Goal: Task Accomplishment & Management: Manage account settings

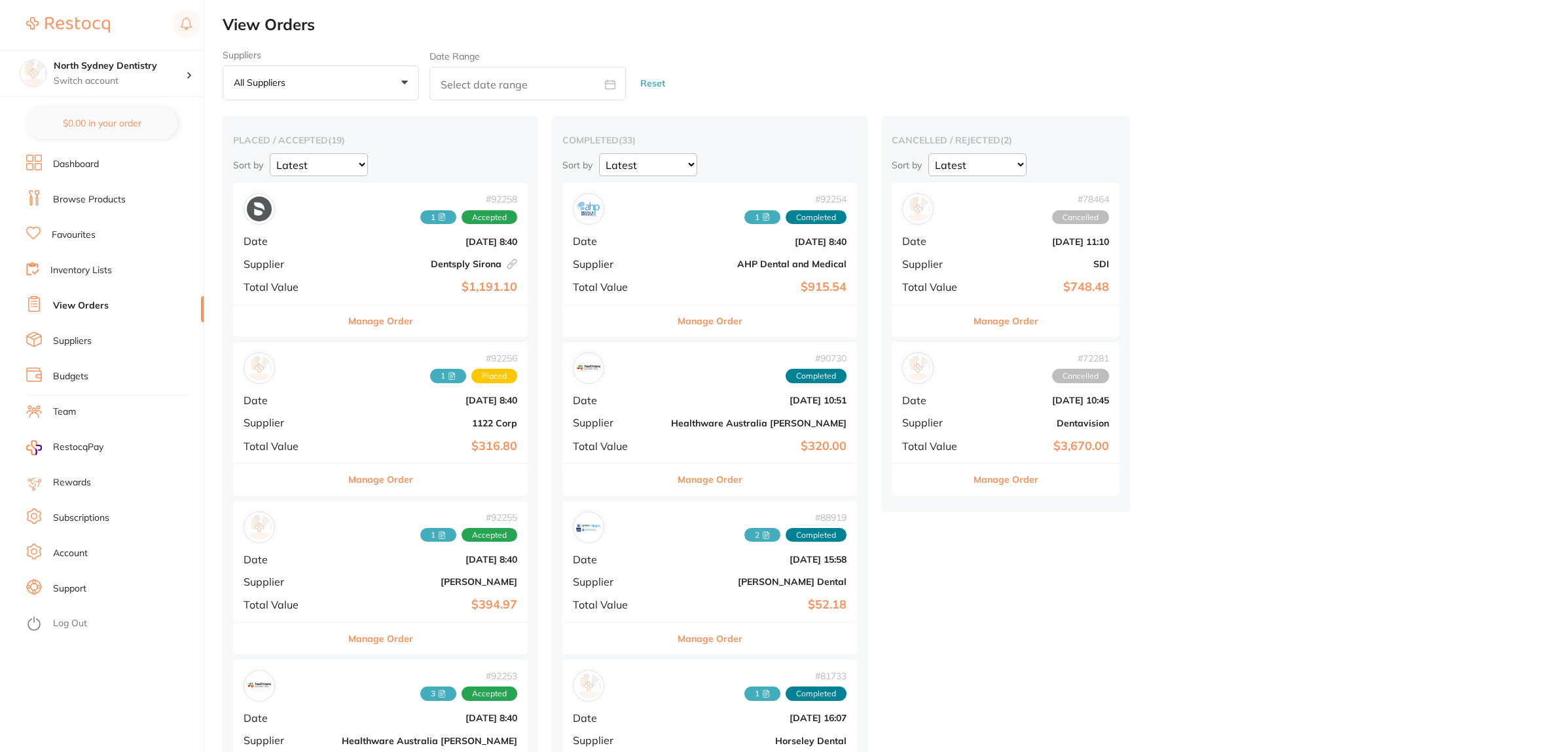
click at [286, 70] on button "All suppliers +0" at bounding box center [321, 83] width 196 height 35
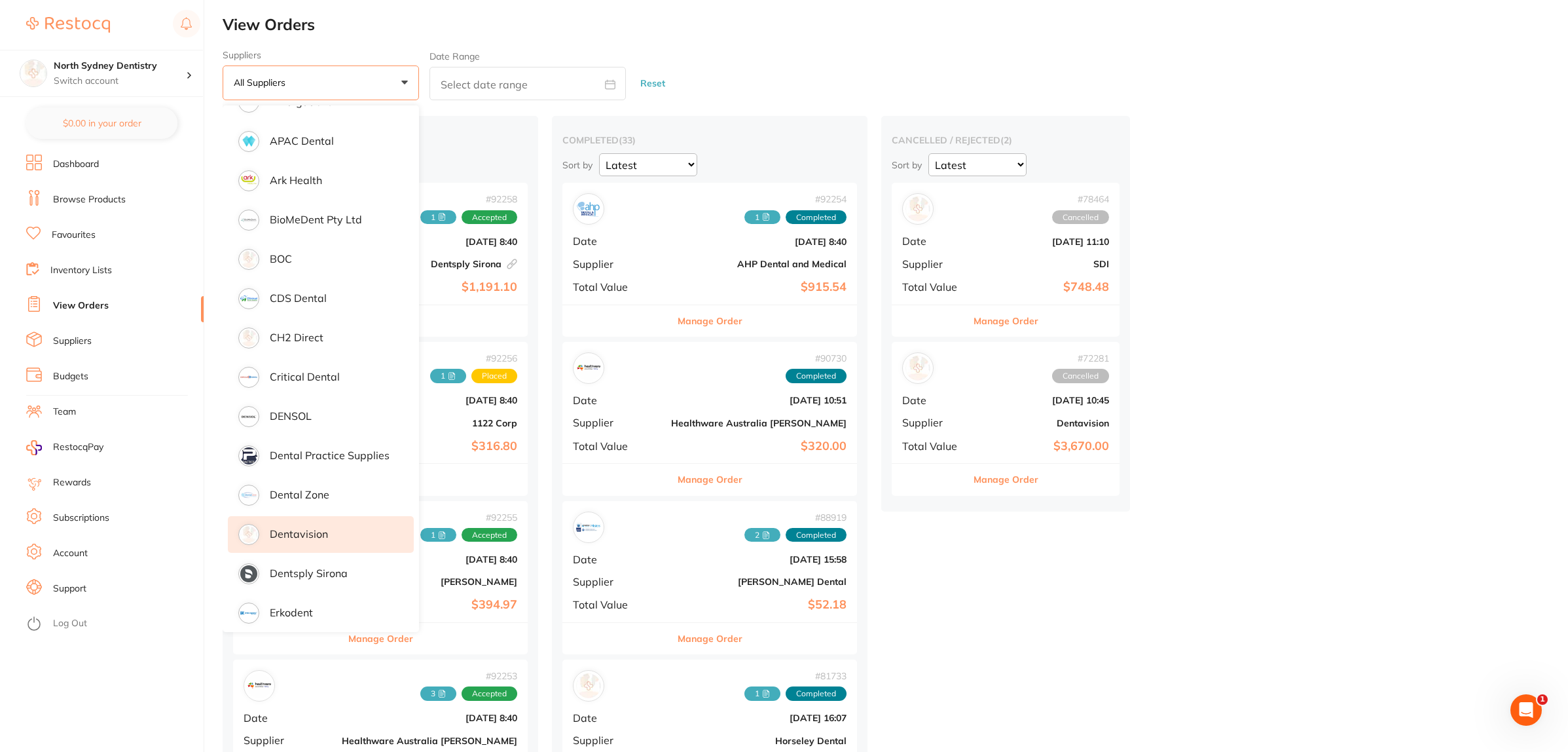
scroll to position [245, 0]
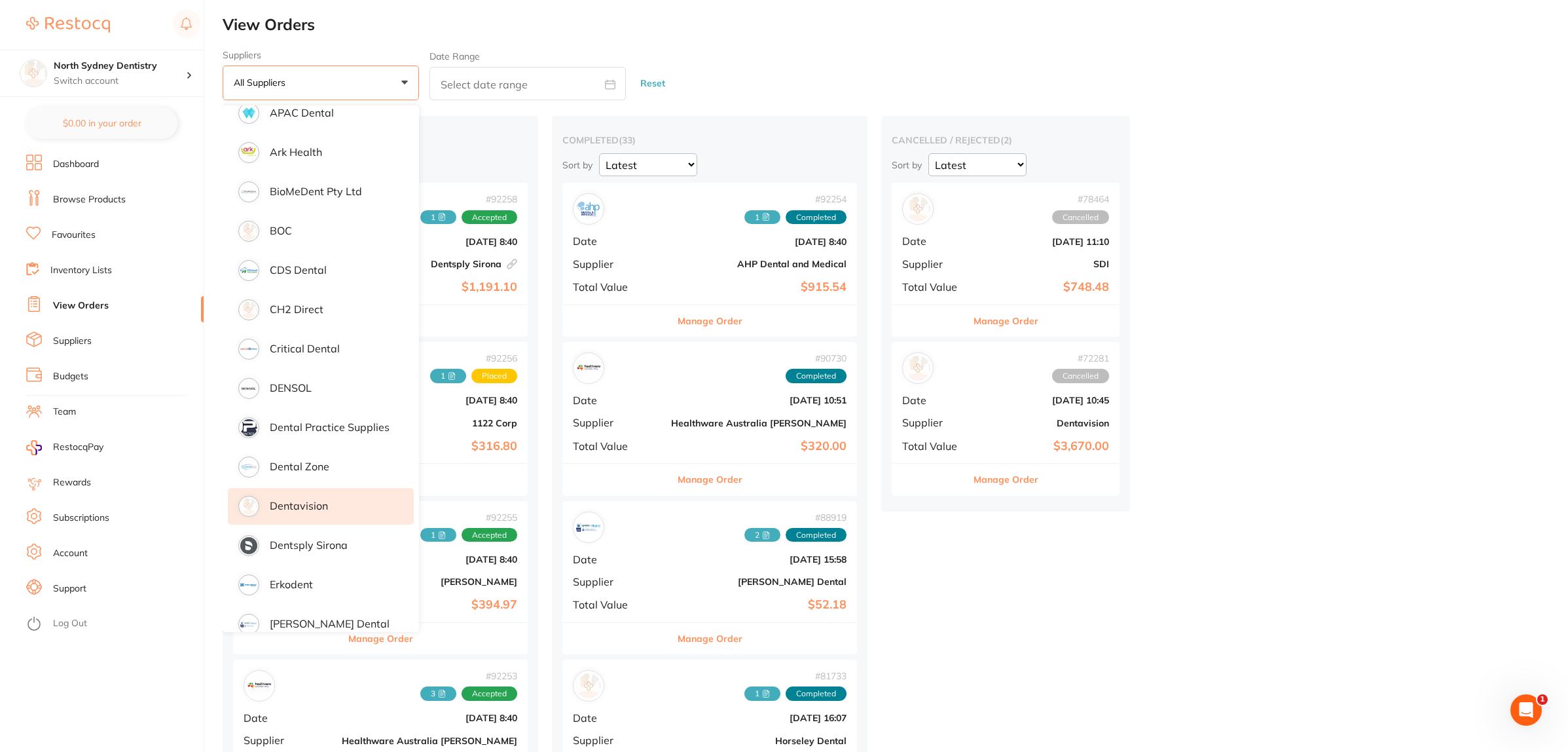
click at [336, 501] on li "Dentavision" at bounding box center [320, 506] width 186 height 36
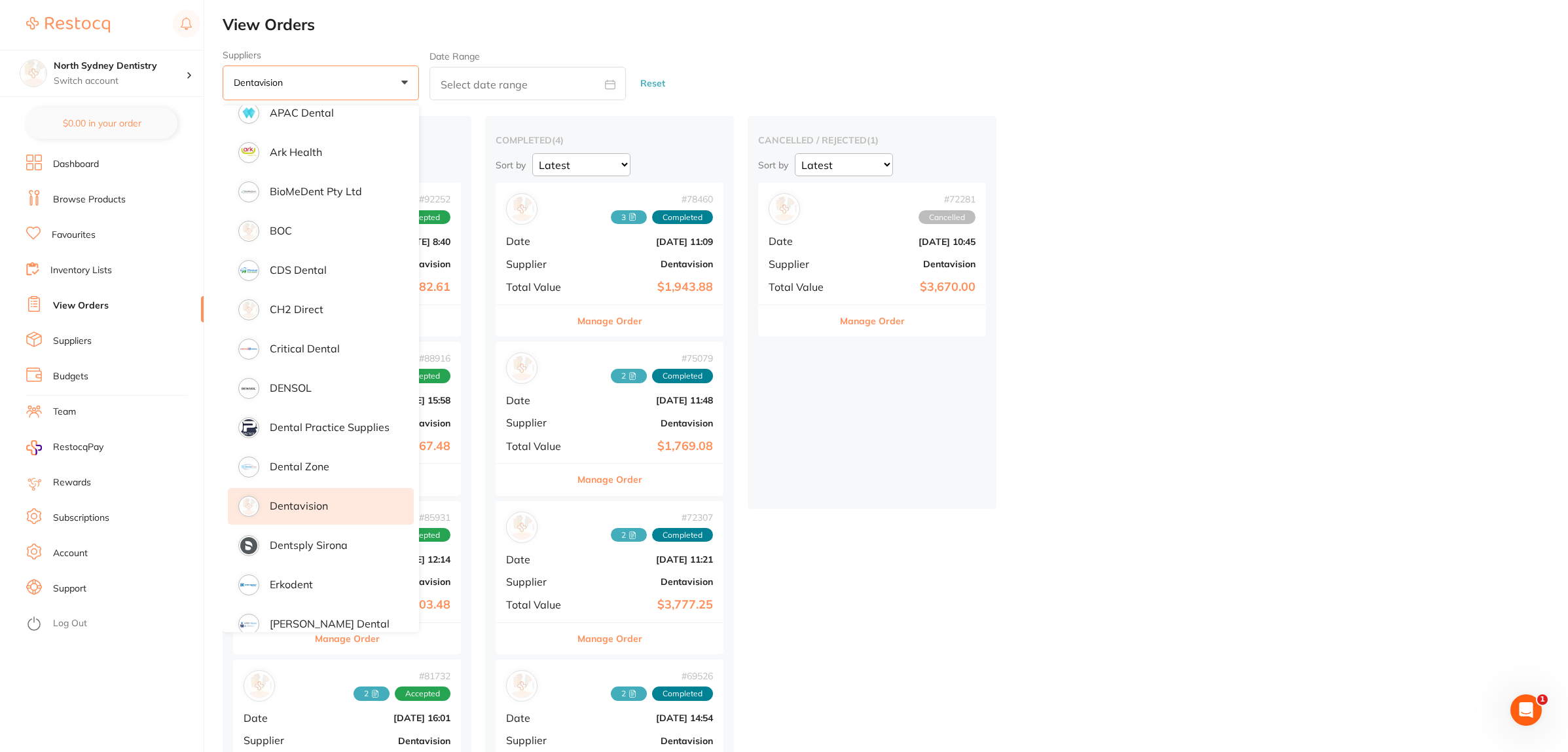
click at [309, 505] on p "Dentavision" at bounding box center [299, 505] width 59 height 12
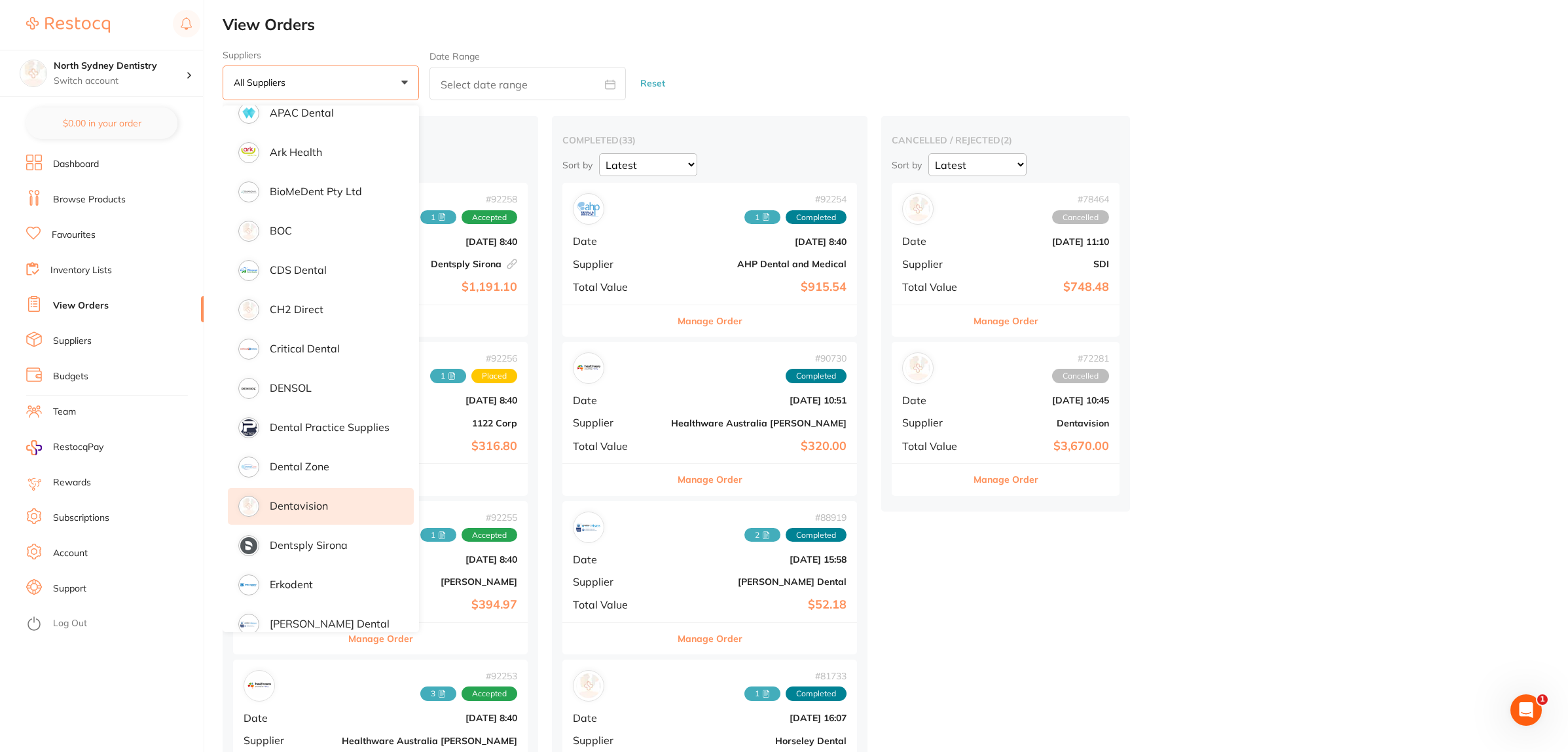
click at [312, 506] on p "Dentavision" at bounding box center [299, 505] width 59 height 12
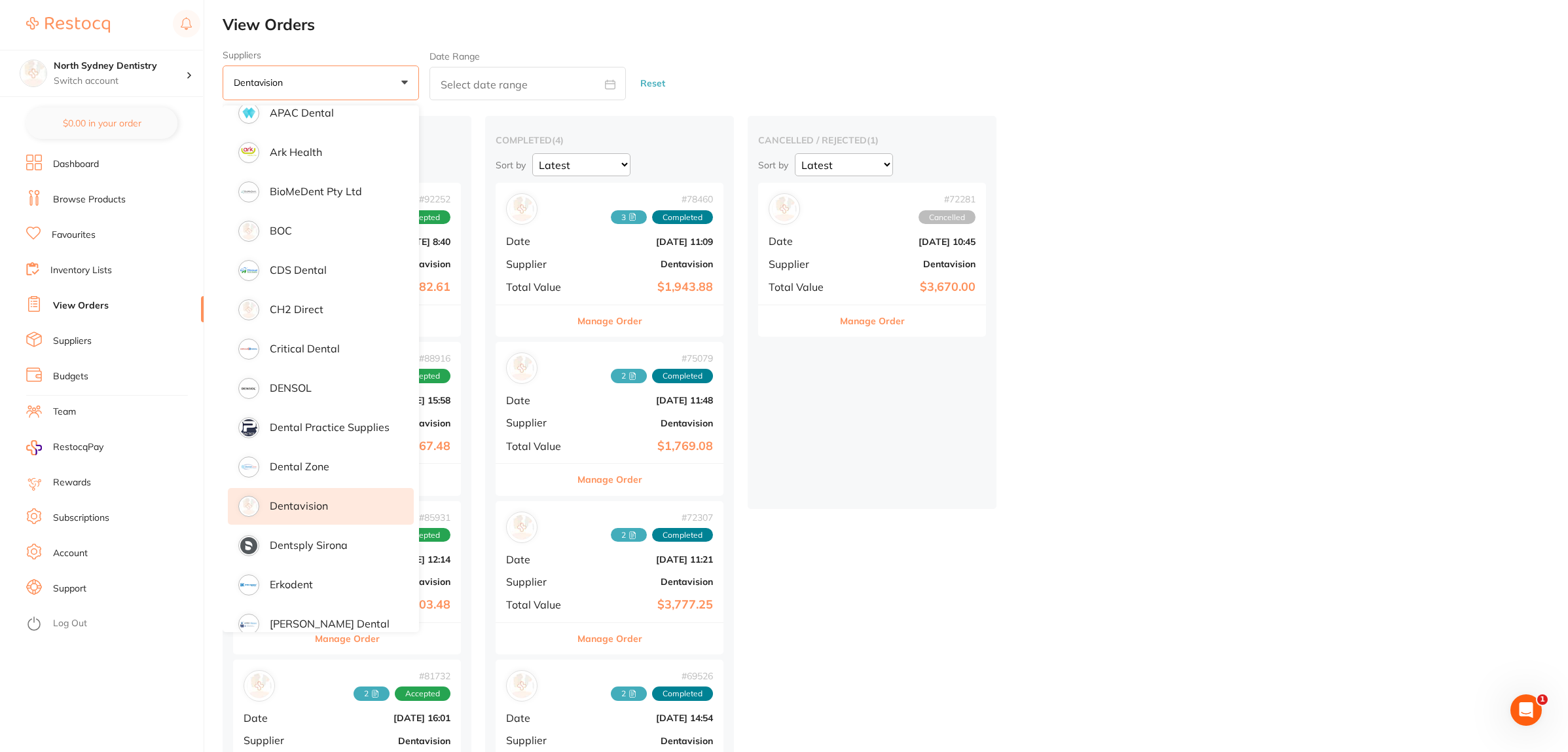
click at [404, 86] on button "Dentavision +0" at bounding box center [321, 83] width 196 height 35
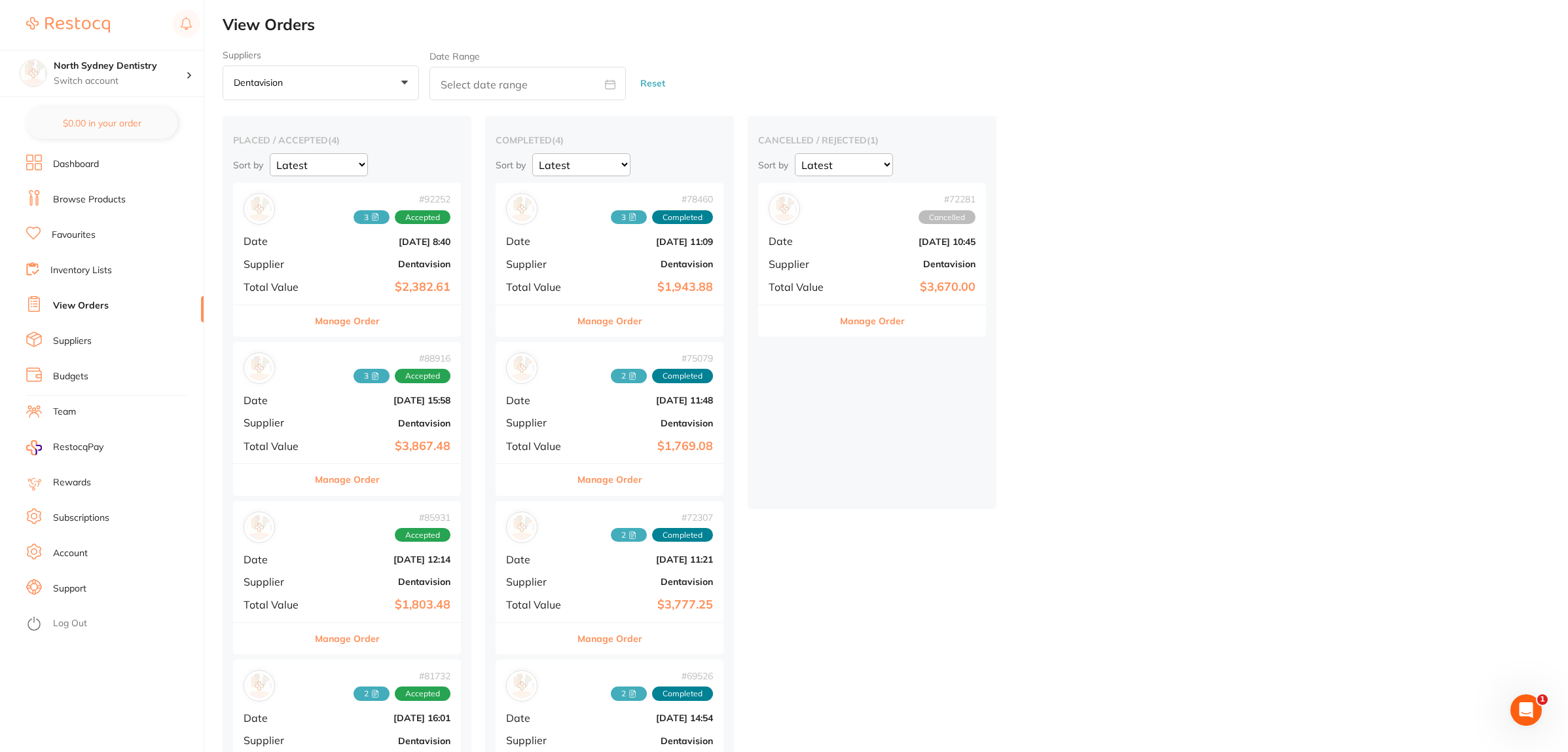
click at [369, 267] on b "Dentavision" at bounding box center [385, 263] width 131 height 11
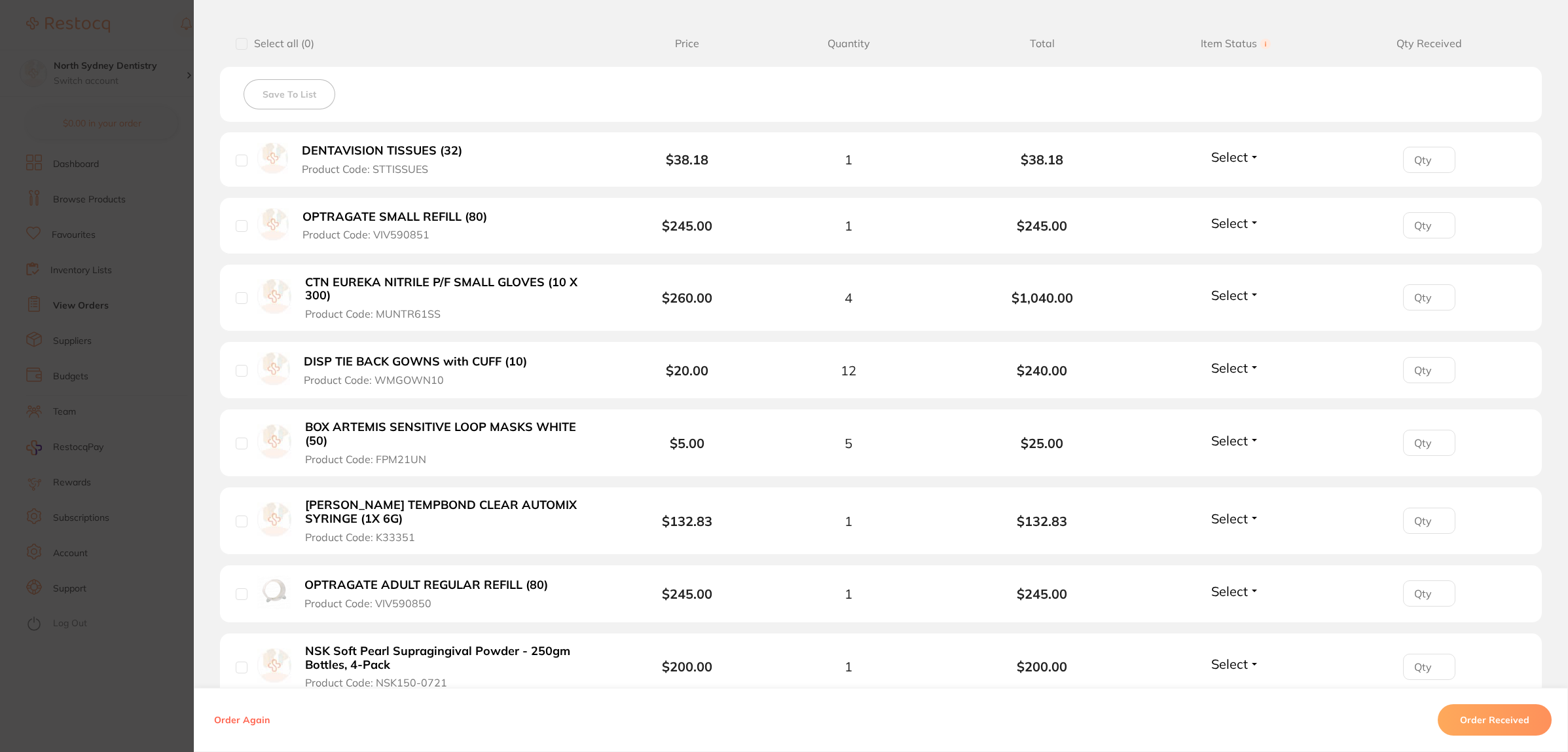
scroll to position [409, 0]
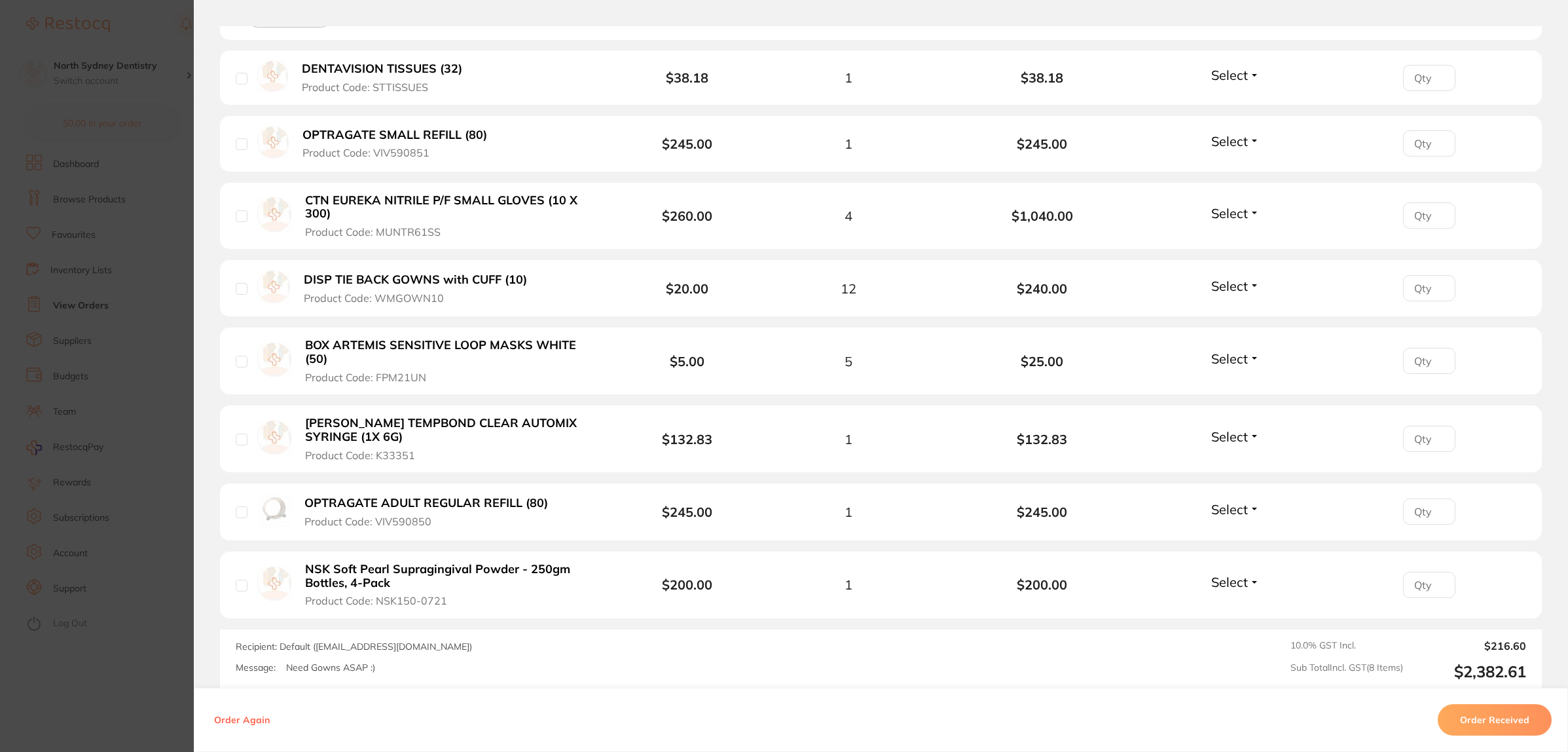
click at [116, 380] on section "Order ID: Restocq- 92252 Order Information Accepted Order Order Date [DATE] 8:4…" at bounding box center [784, 376] width 1568 height 752
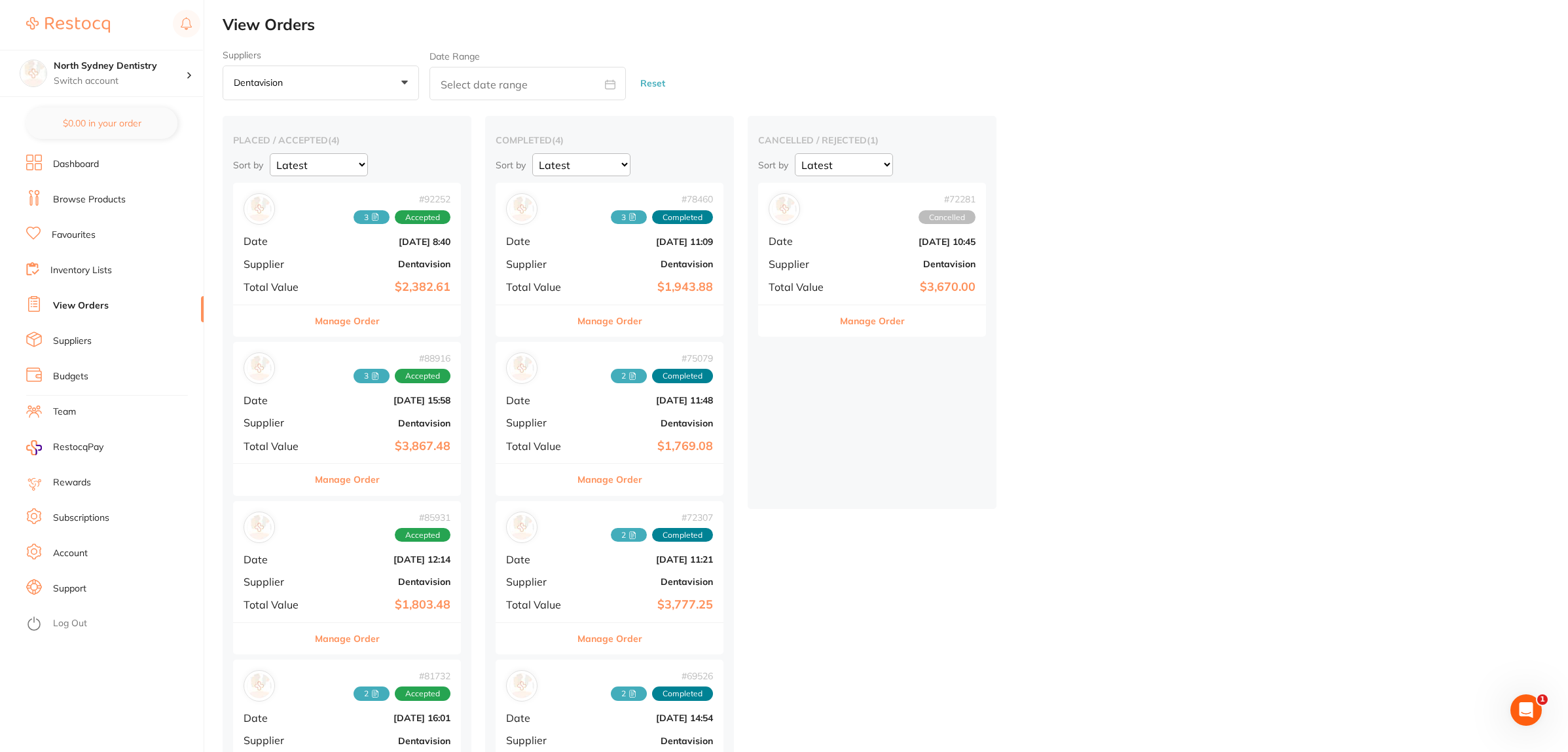
click at [354, 426] on b "Dentavision" at bounding box center [385, 423] width 131 height 11
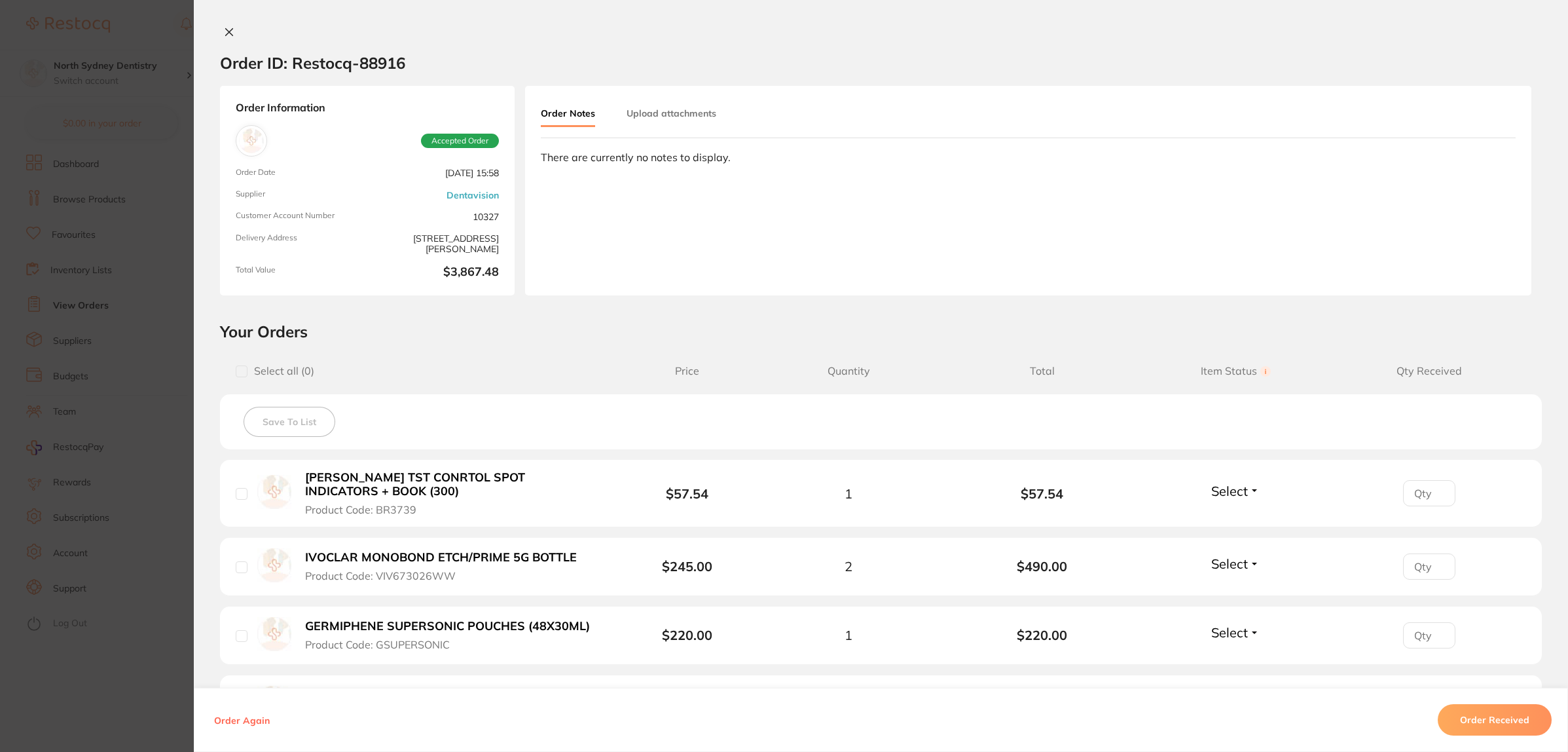
click at [153, 361] on section "Order ID: Restocq- 88916 Order Information Accepted Order Order Date [DATE] 15:…" at bounding box center [784, 376] width 1568 height 752
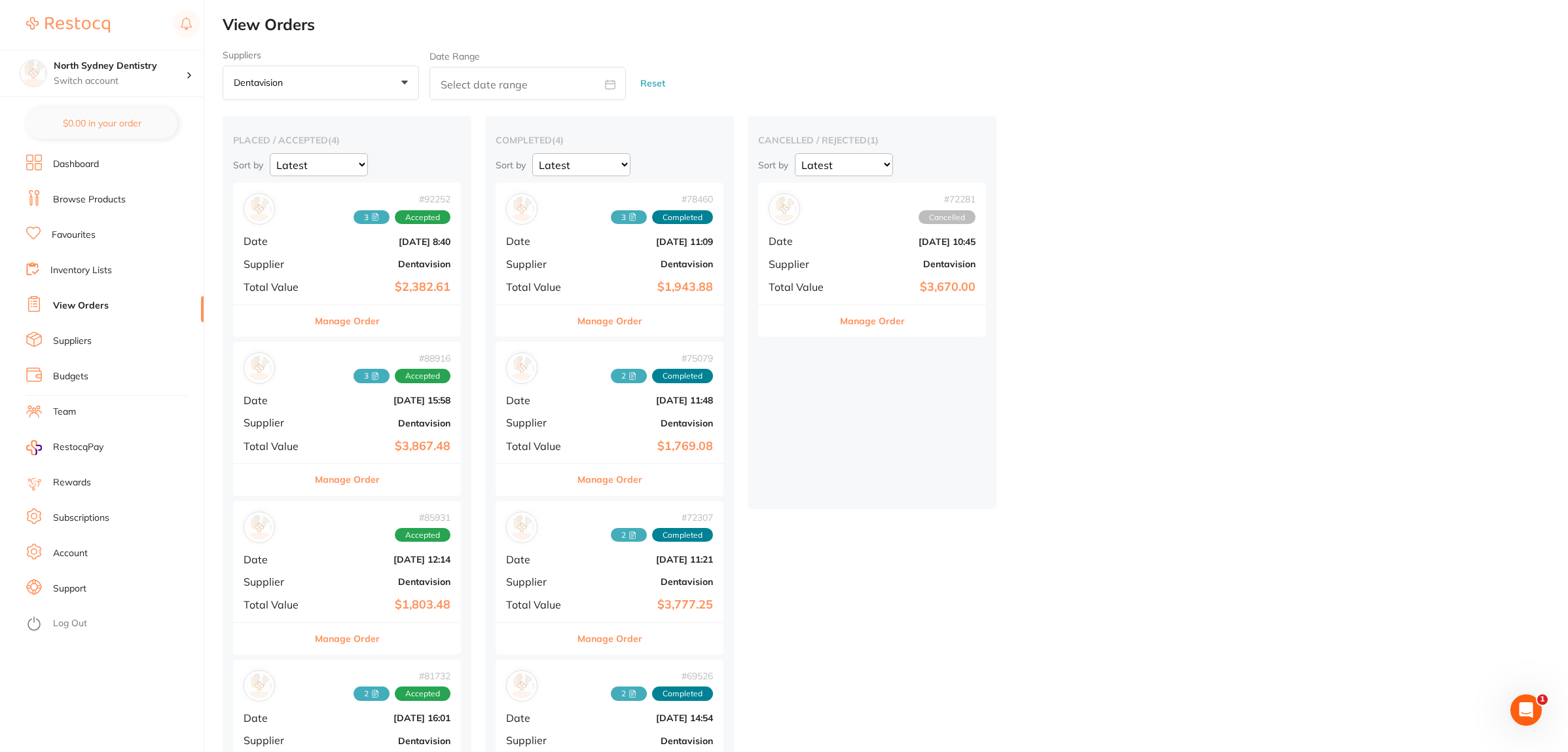
click at [323, 560] on b "[DATE] 12:14" at bounding box center [385, 559] width 131 height 11
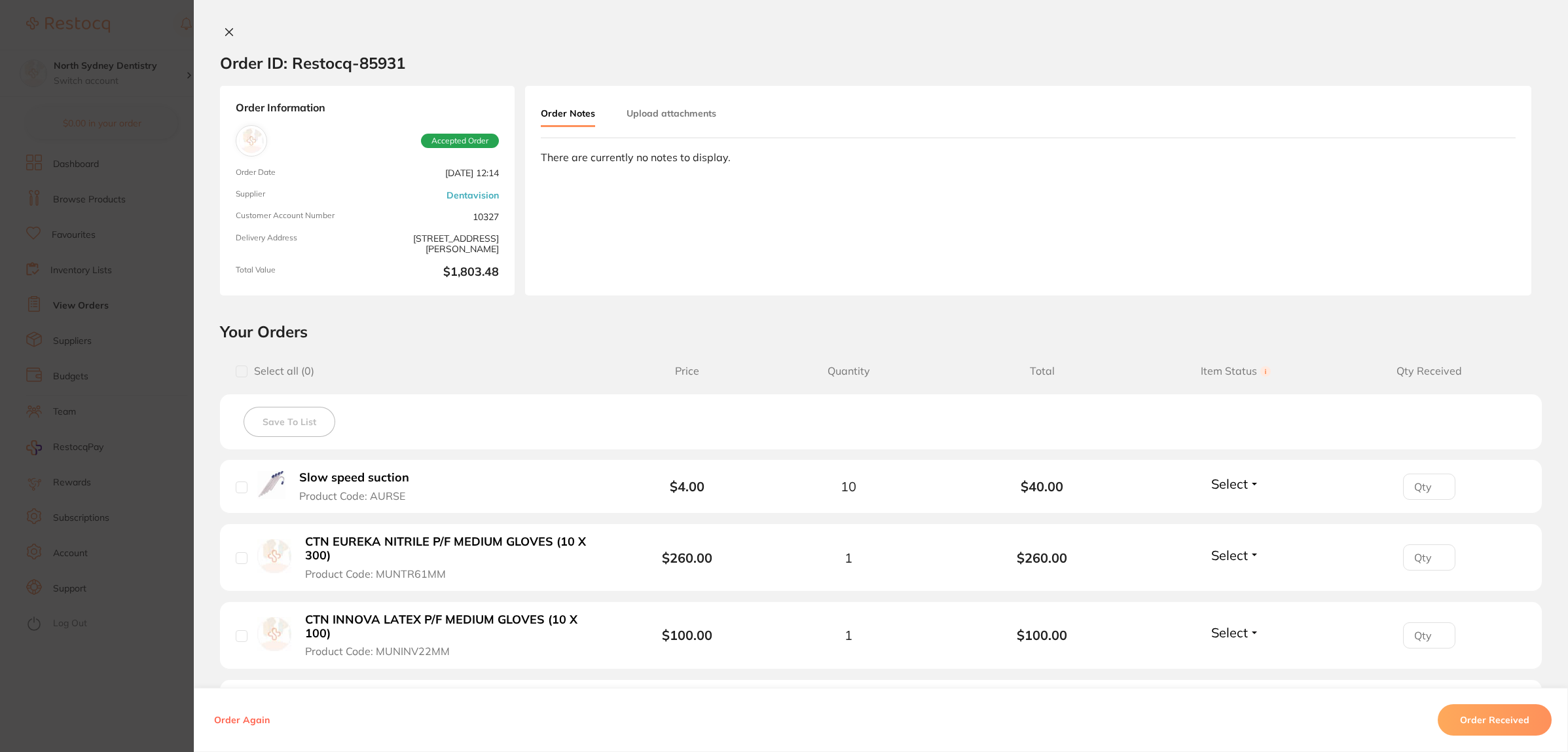
click at [1538, 43] on section "Order ID: Restocq- 85931" at bounding box center [881, 63] width 1374 height 46
click at [66, 286] on section "Order ID: Restocq- 85931 Order Information Accepted Order Order Date [DATE] 12:…" at bounding box center [784, 376] width 1568 height 752
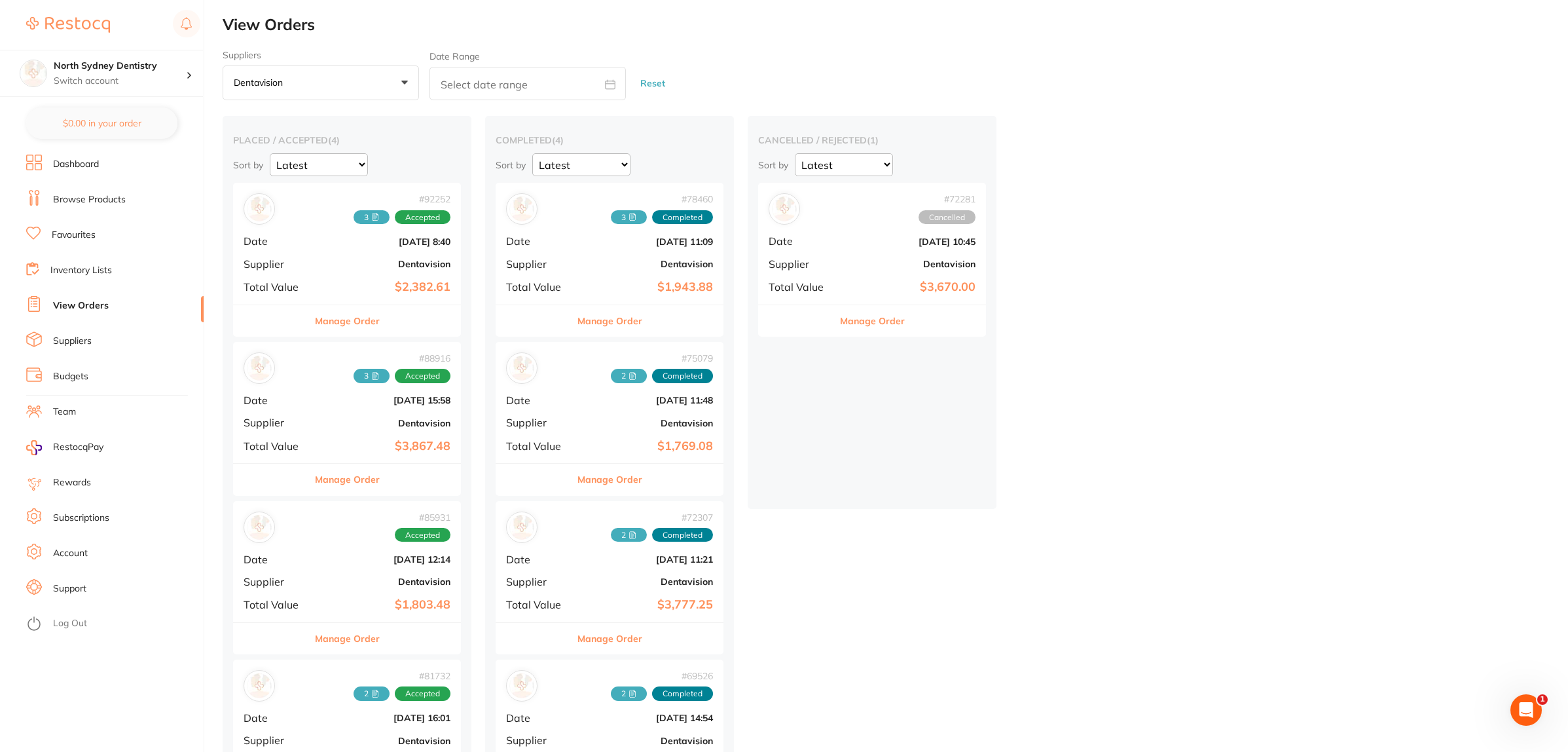
click at [380, 277] on div "# 92252 3 Accepted Date [DATE] 8:40 Supplier Dentavision Total Value $2,382.61" at bounding box center [347, 243] width 228 height 121
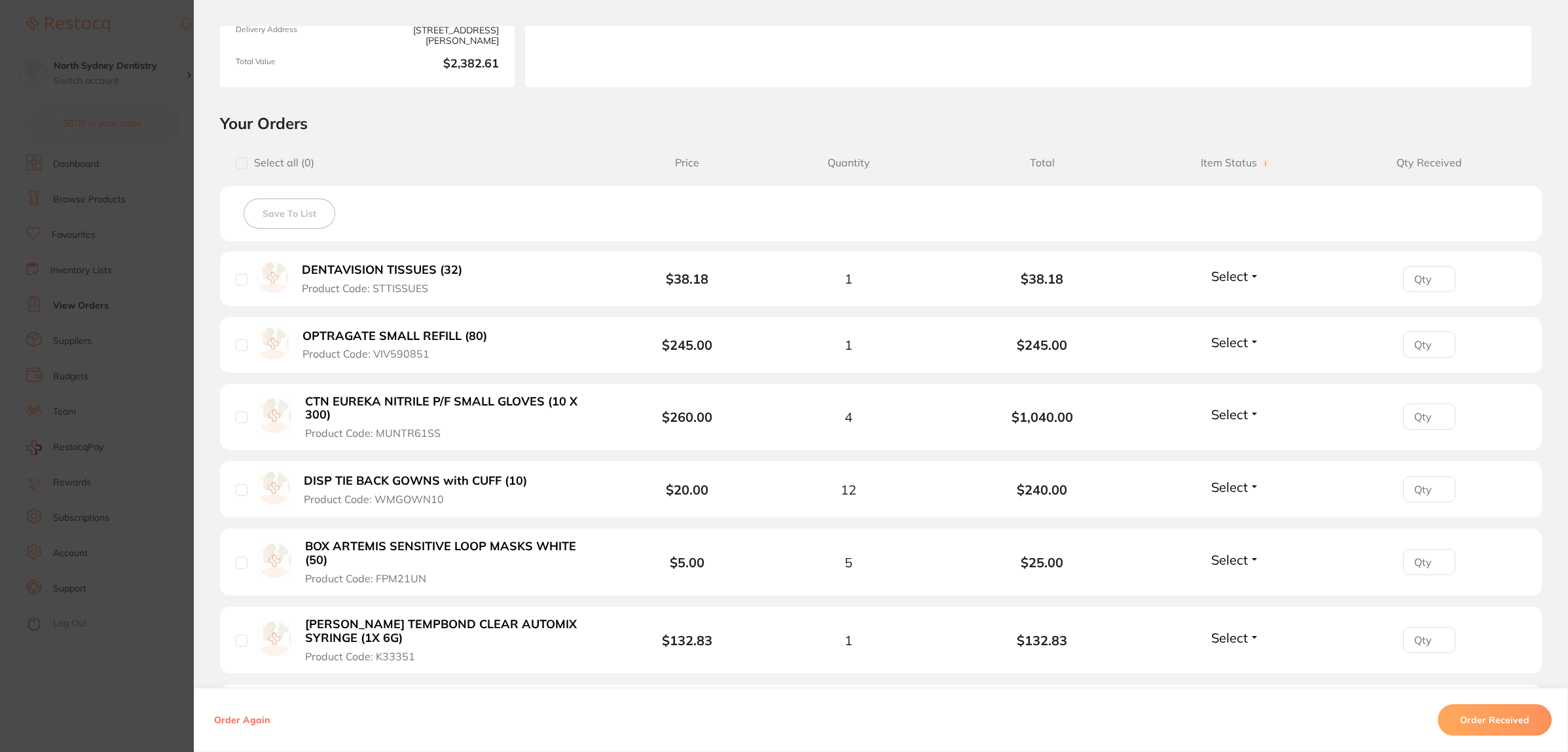
scroll to position [245, 0]
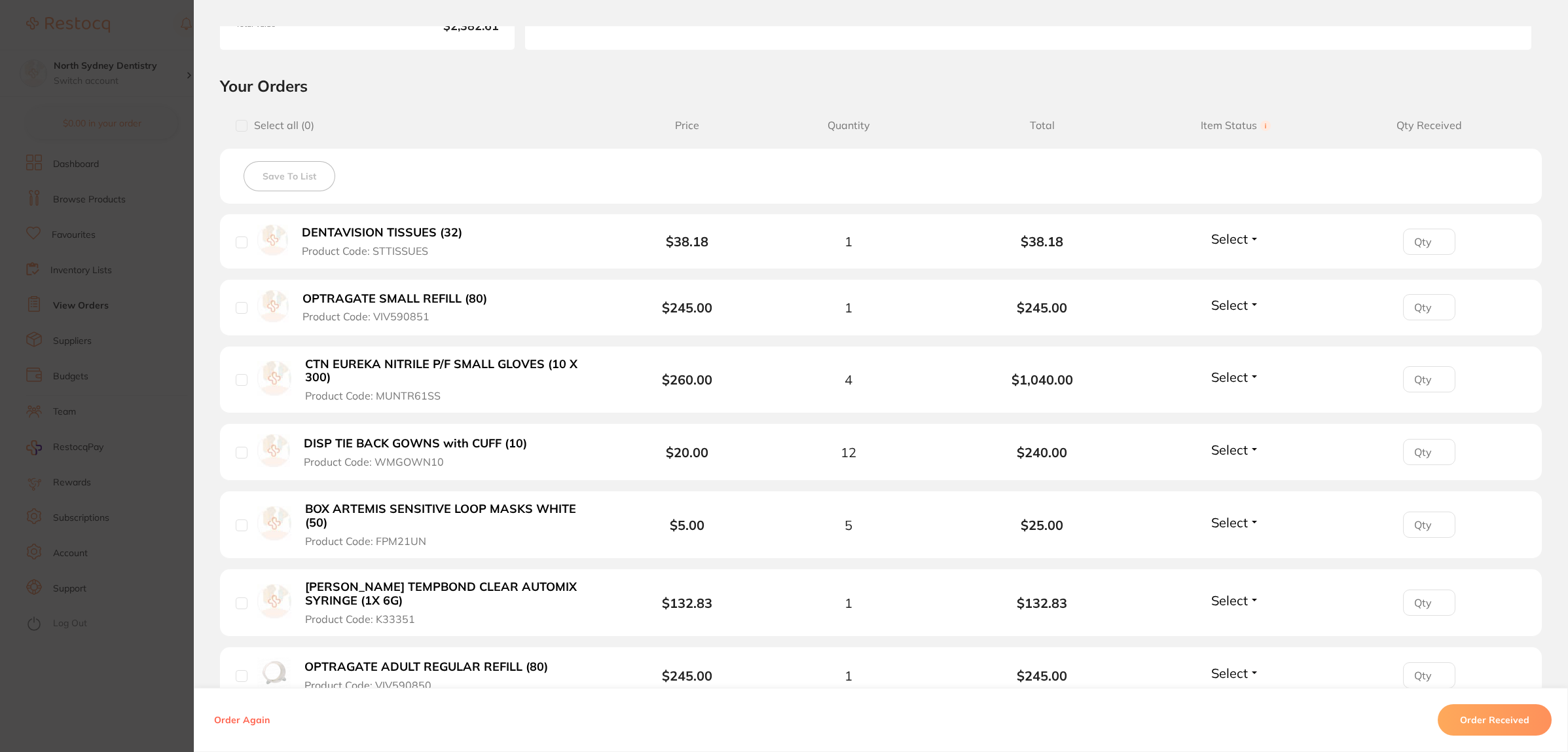
click at [1211, 521] on span "Select" at bounding box center [1230, 523] width 36 height 17
click at [1235, 545] on button "Received" at bounding box center [1235, 551] width 33 height 21
click at [1410, 523] on input "number" at bounding box center [1429, 525] width 52 height 26
type input "2"
click at [1368, 532] on div "2" at bounding box center [1429, 525] width 194 height 26
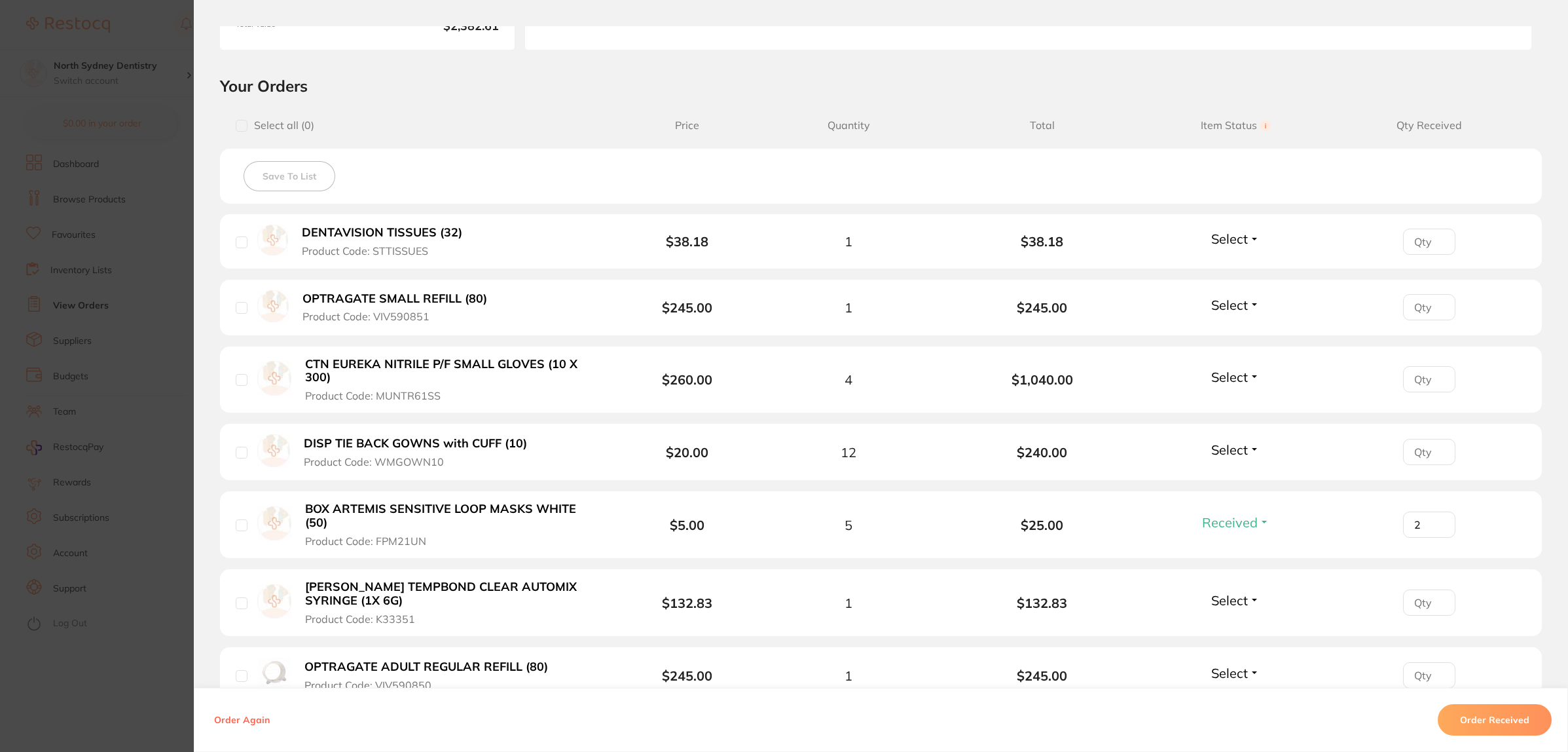
scroll to position [409, 0]
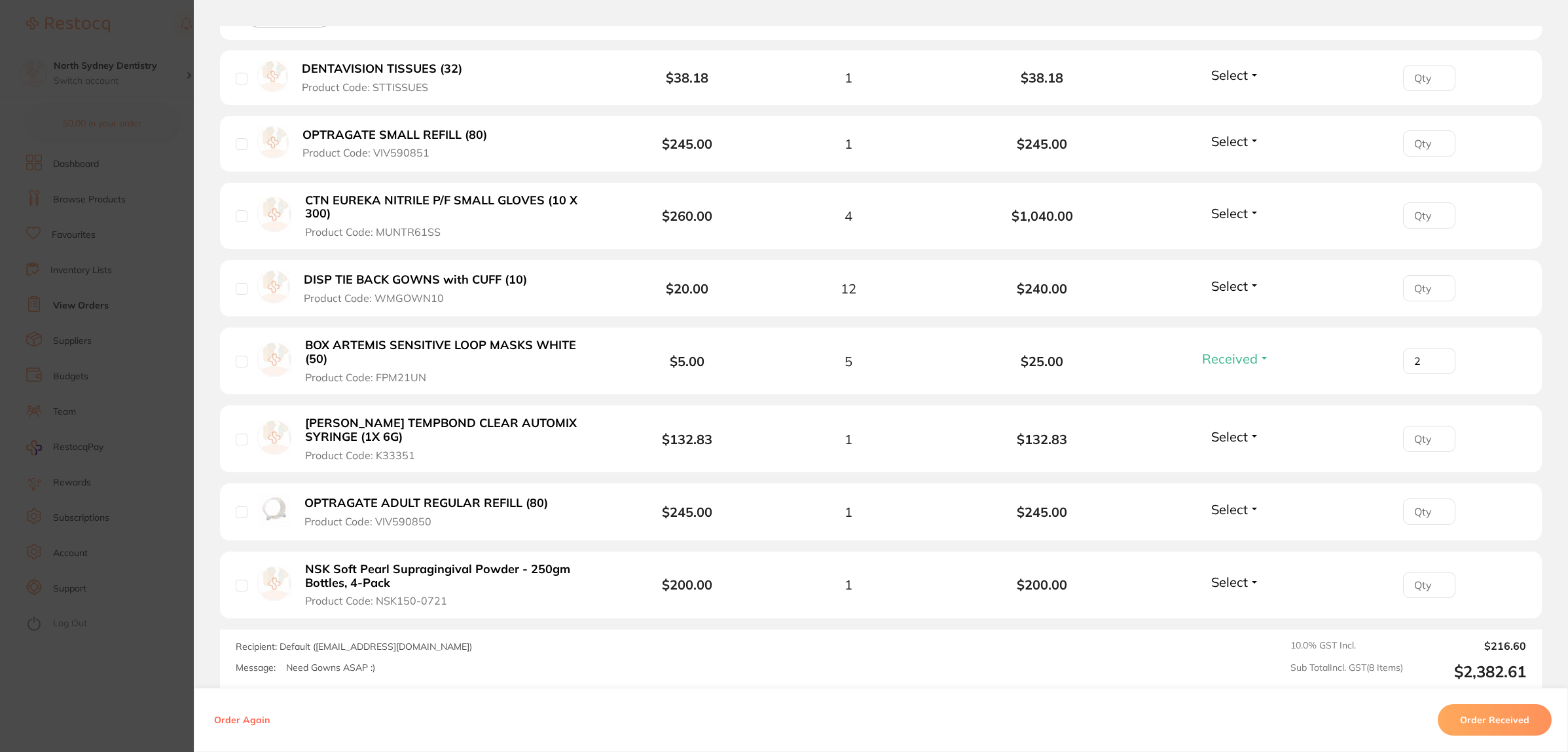
click at [145, 109] on section "Order ID: Restocq- 92252 Order Information 1 Received Accepted Order Order Date…" at bounding box center [784, 376] width 1568 height 752
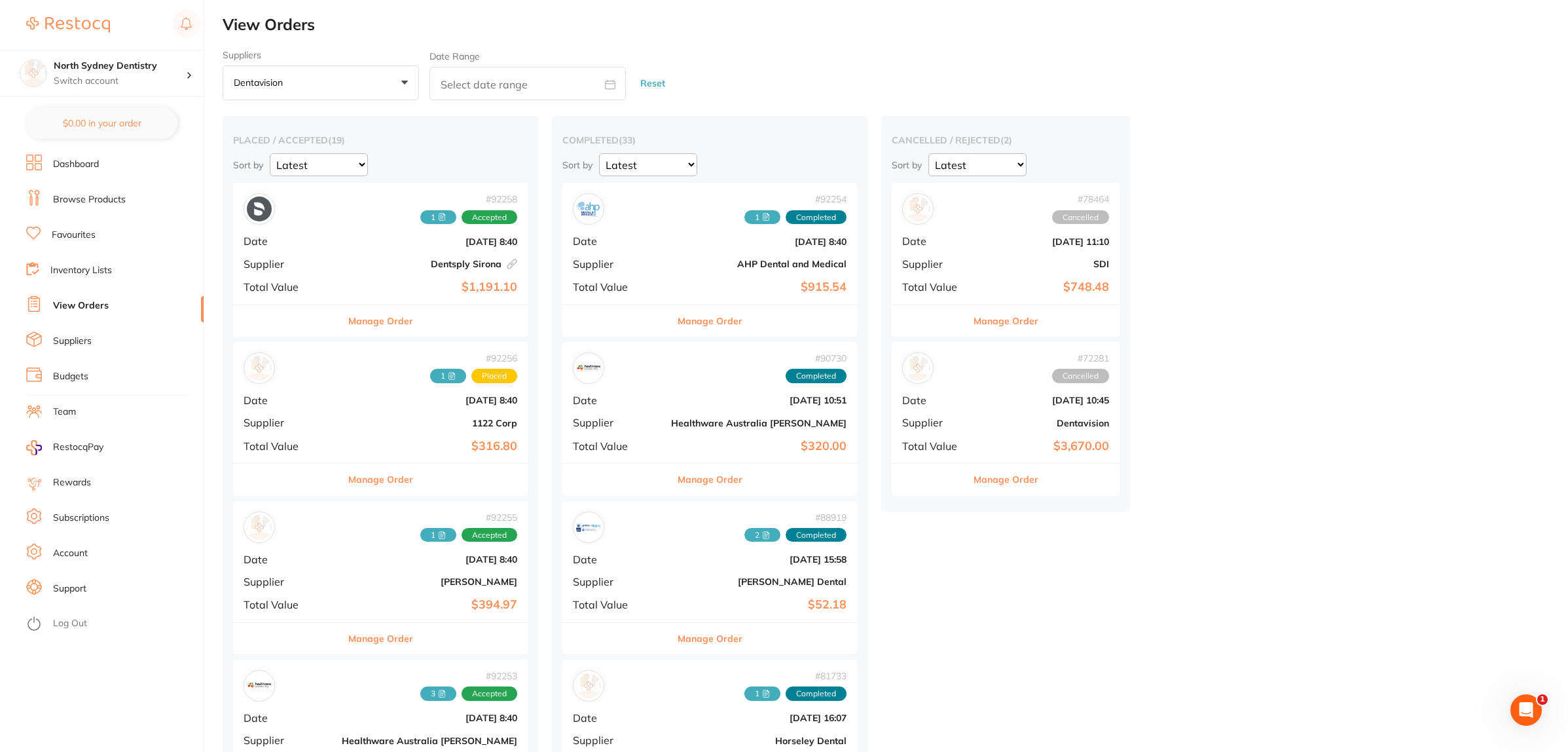
click at [295, 87] on span "+0" at bounding box center [295, 83] width 13 height 13
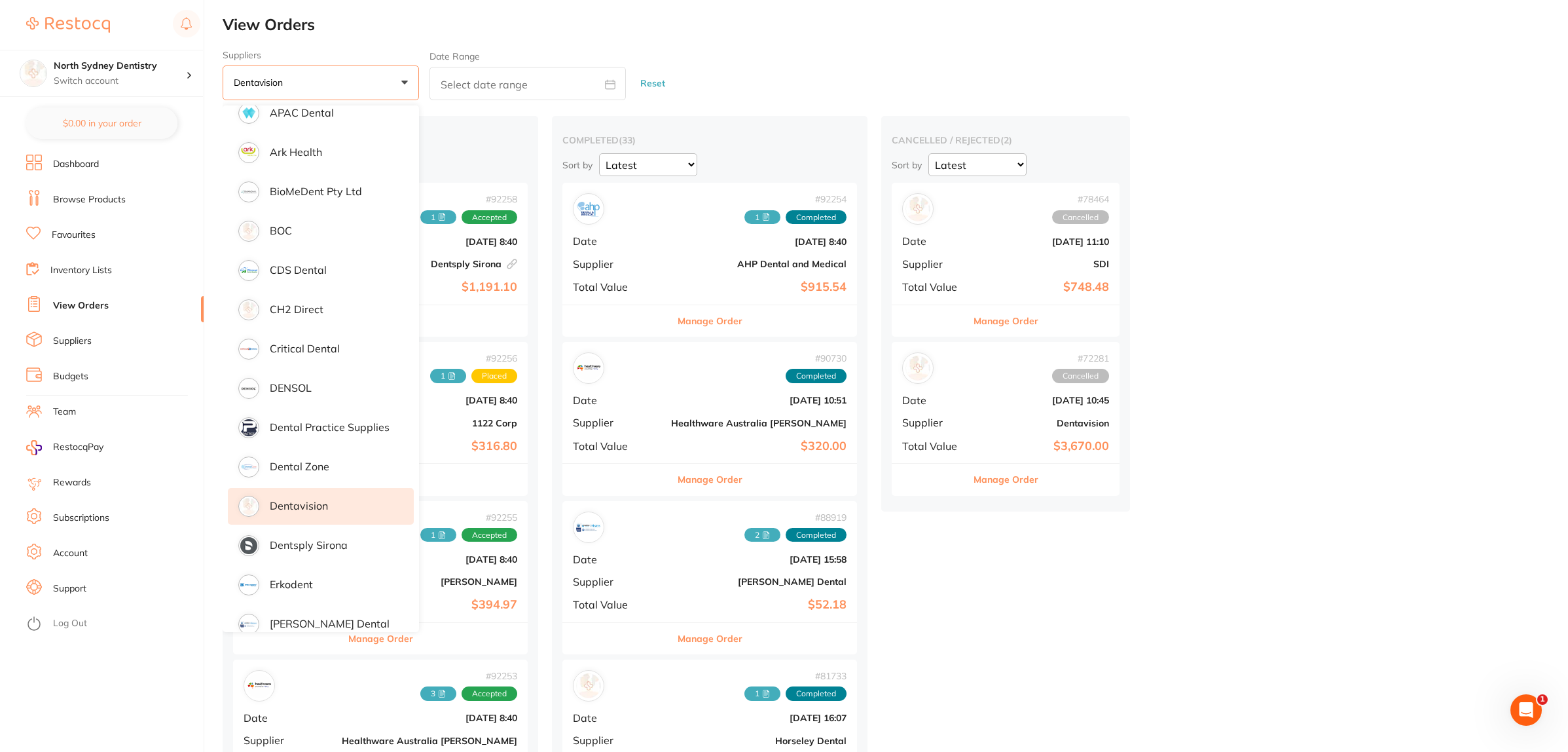
click at [298, 505] on p "Dentavision" at bounding box center [299, 505] width 59 height 12
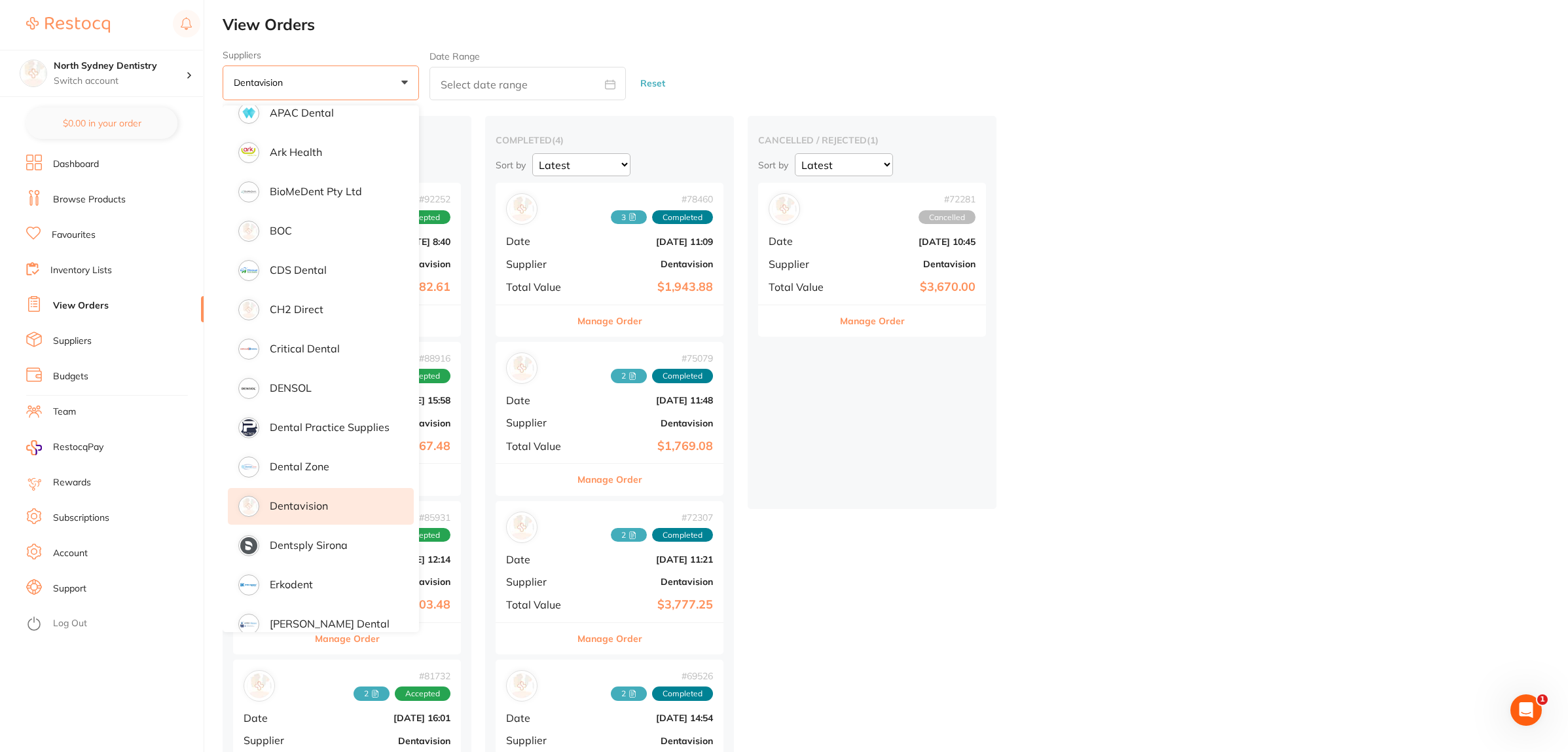
click at [1268, 456] on div "placed / accepted ( 4 ) Sort by Latest Notification # 92252 3 1 Received Accept…" at bounding box center [895, 471] width 1345 height 712
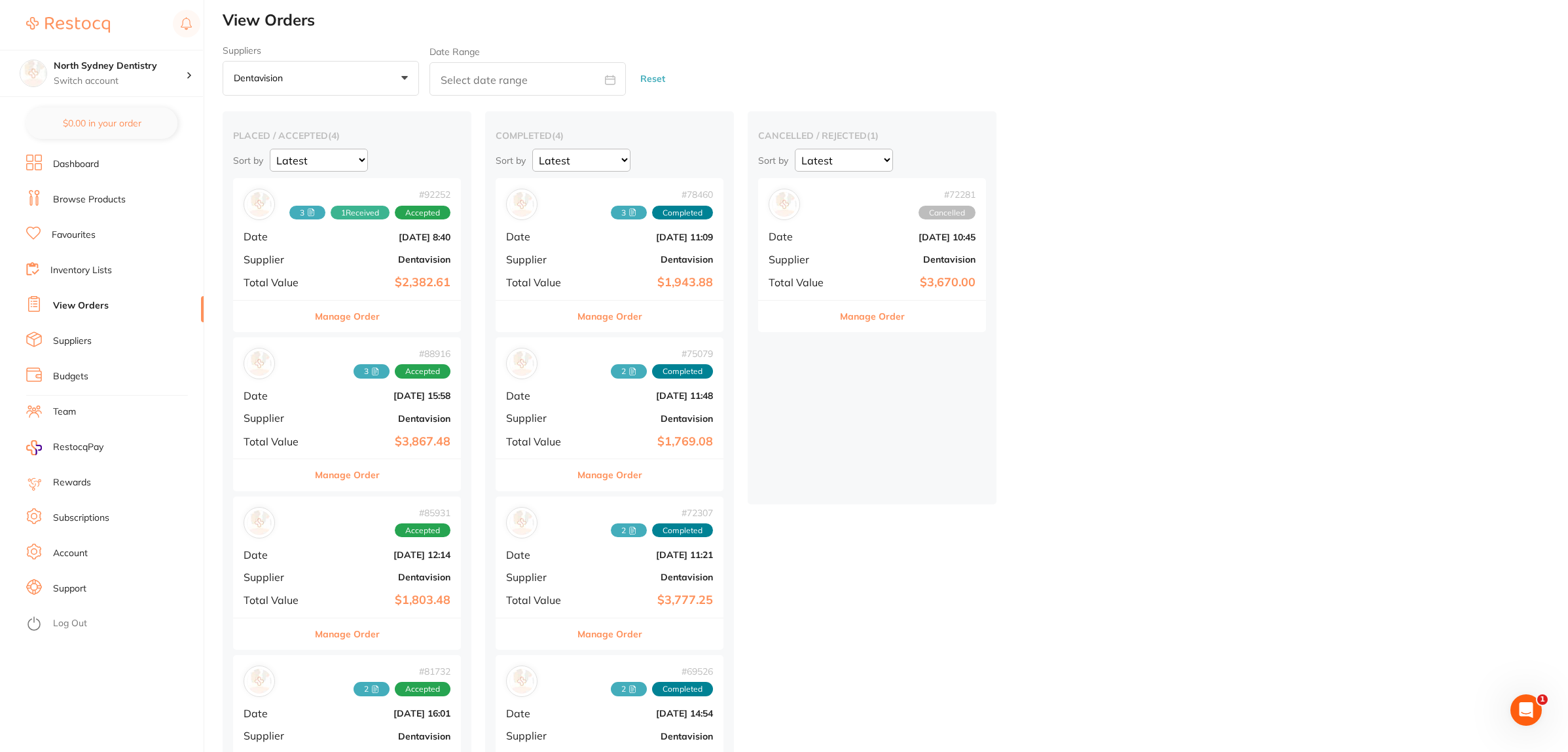
scroll to position [80, 0]
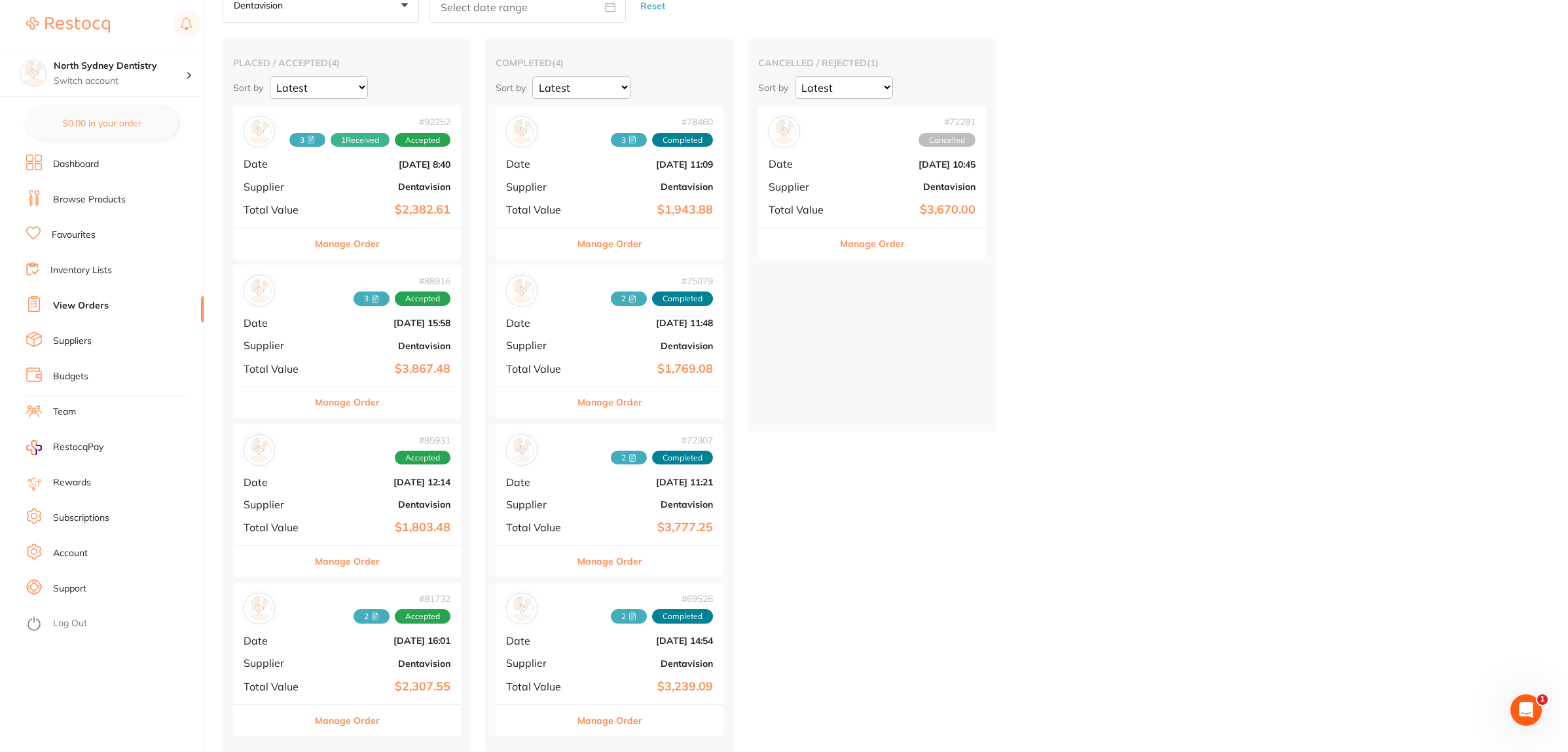
click at [361, 247] on button "Manage Order" at bounding box center [347, 244] width 65 height 31
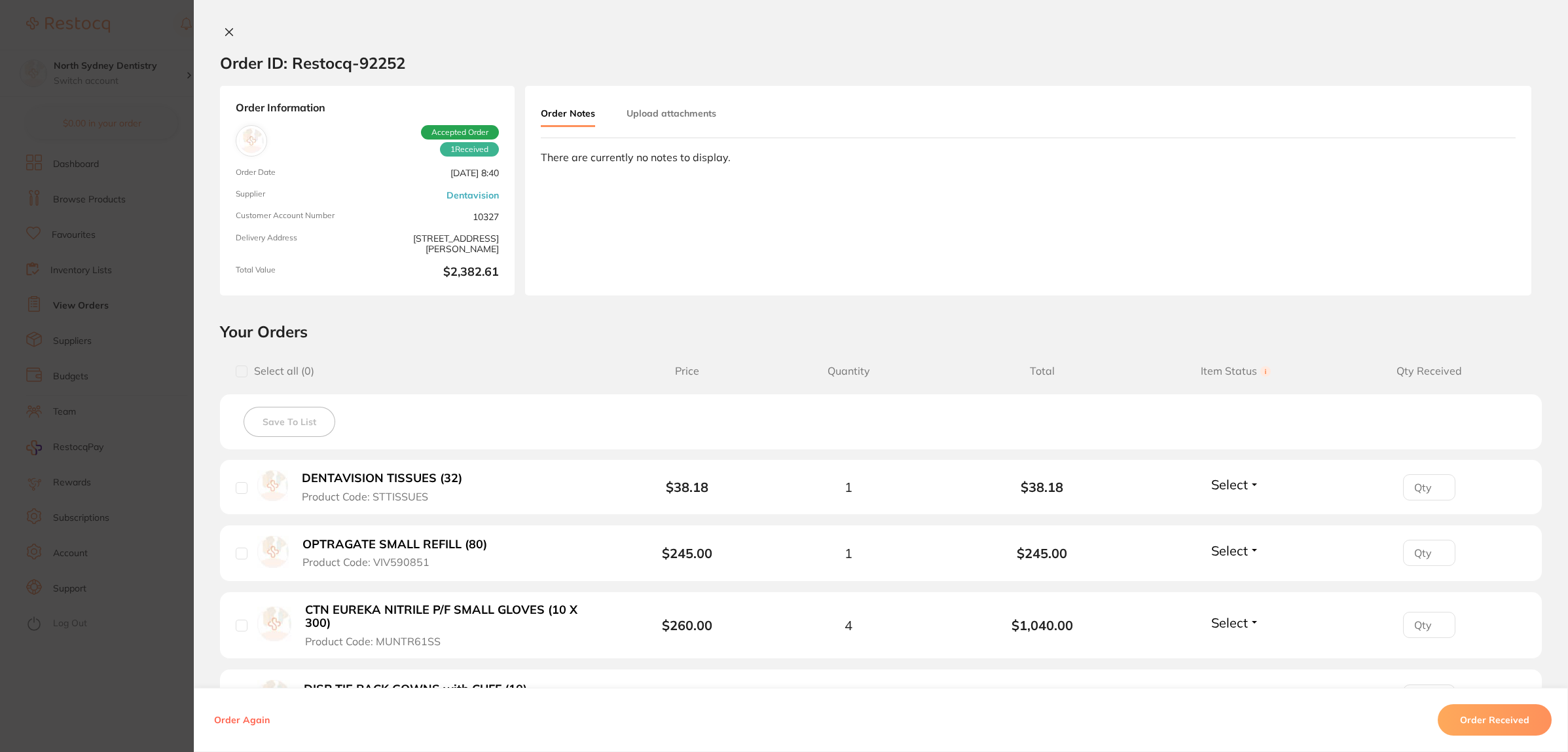
type input "2"
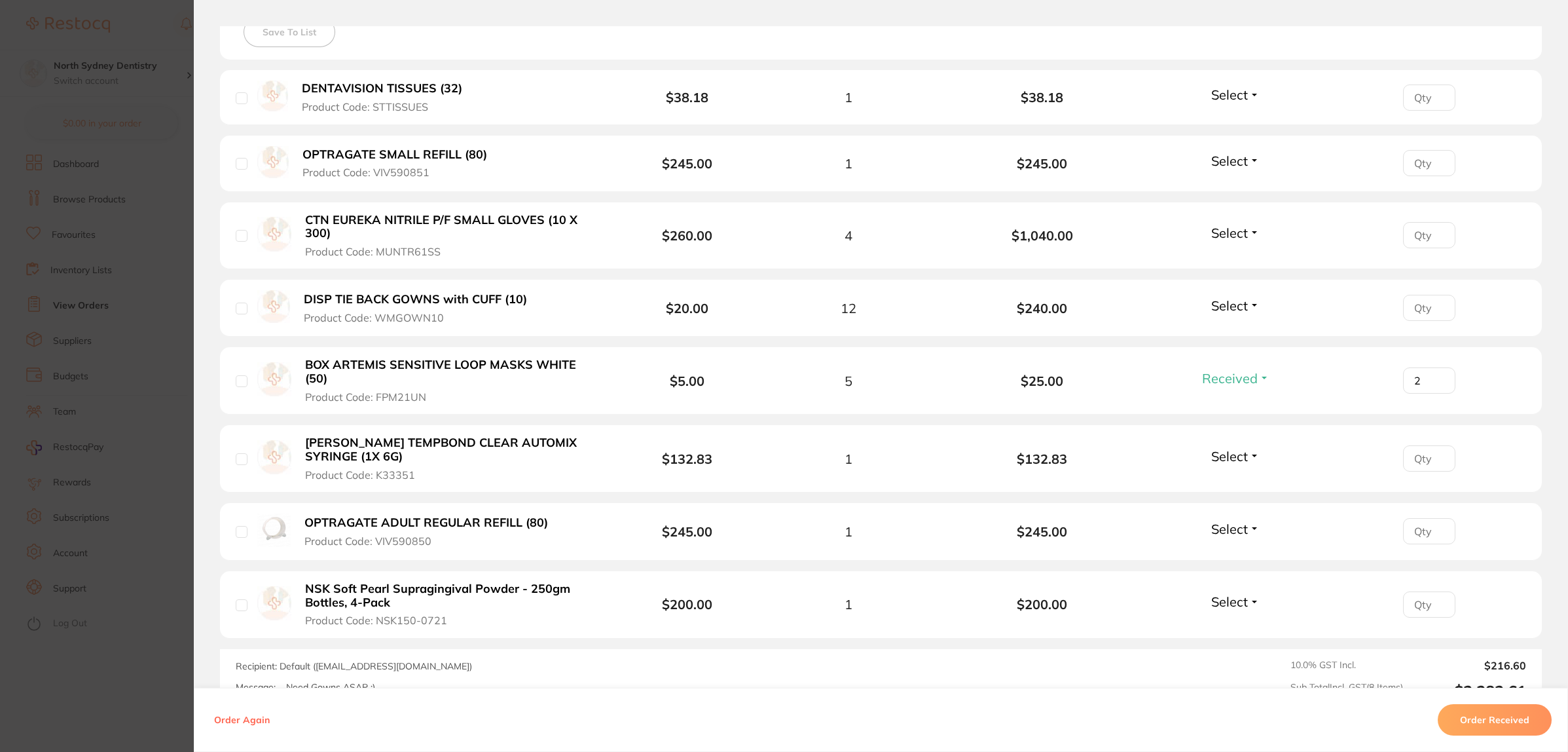
scroll to position [546, 0]
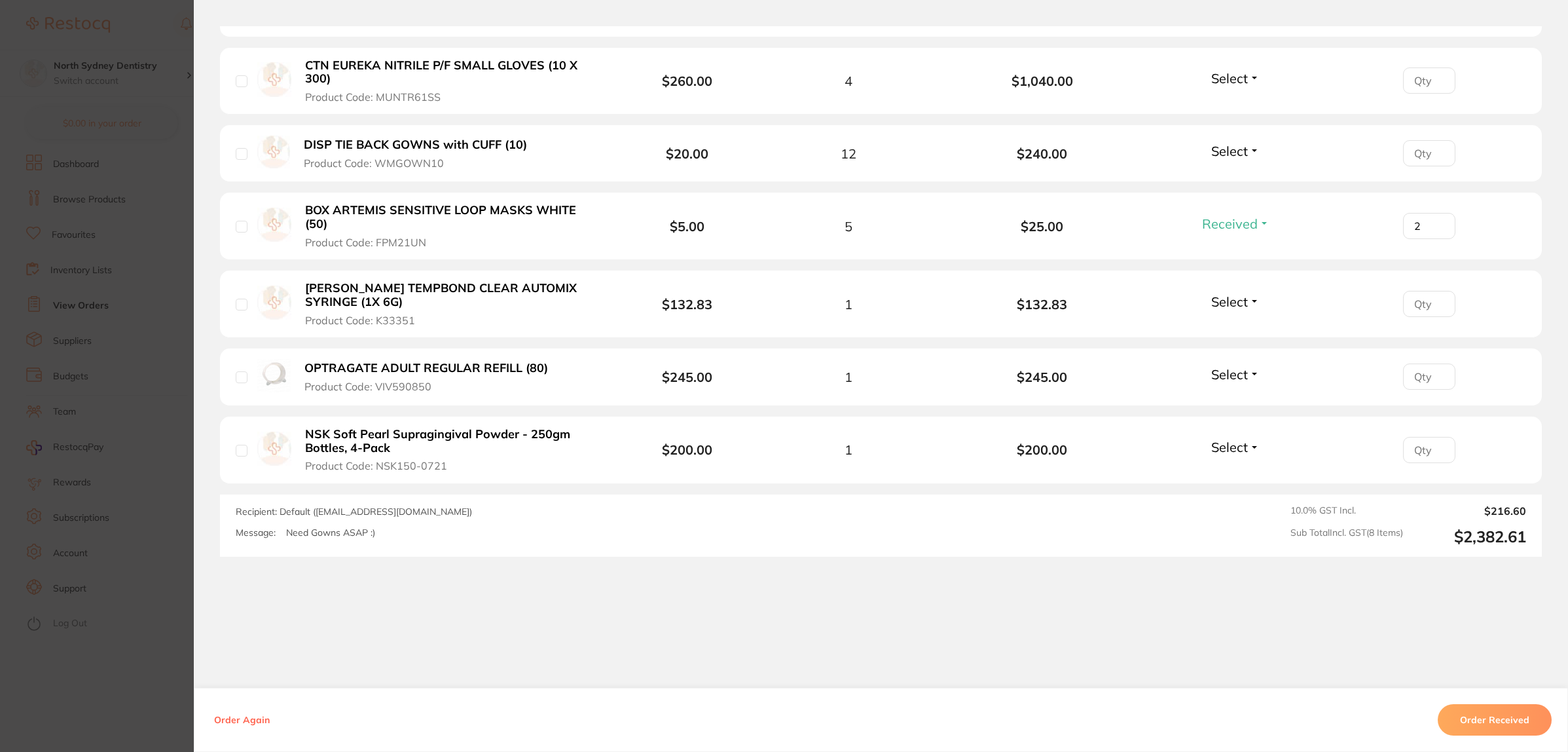
click at [1423, 153] on input "number" at bounding box center [1429, 154] width 52 height 26
type input "12"
click at [1234, 153] on span "Select" at bounding box center [1230, 151] width 36 height 17
click at [1235, 172] on button "Received" at bounding box center [1235, 179] width 33 height 21
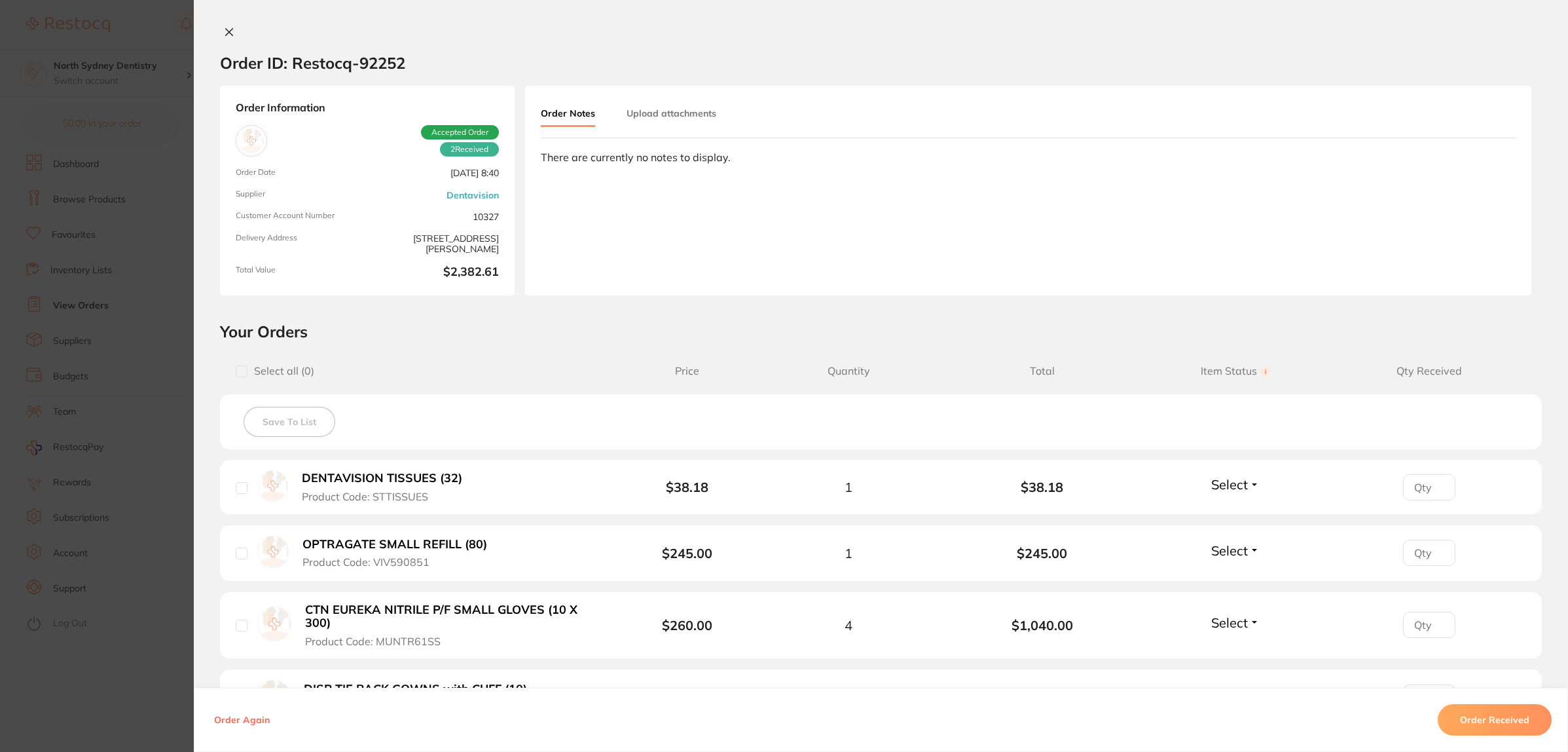
scroll to position [0, 0]
click at [647, 112] on button "Upload attachments" at bounding box center [671, 113] width 90 height 24
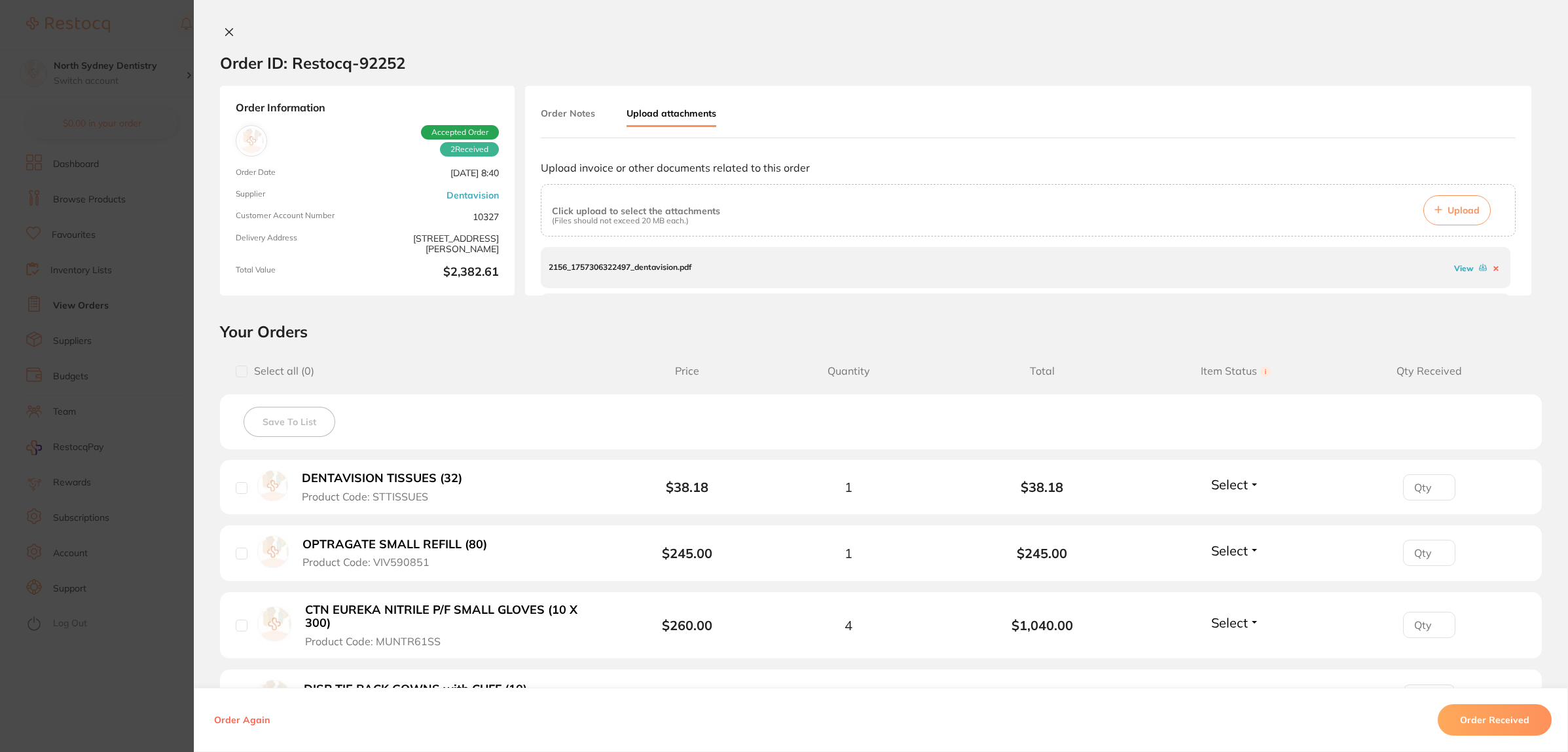
click at [1465, 201] on button "Upload" at bounding box center [1457, 210] width 68 height 30
click at [92, 168] on section "Order ID: Restocq- 92252 Order Information 2 Received Accepted Order Order Date…" at bounding box center [784, 376] width 1568 height 752
